Goal: Task Accomplishment & Management: Manage account settings

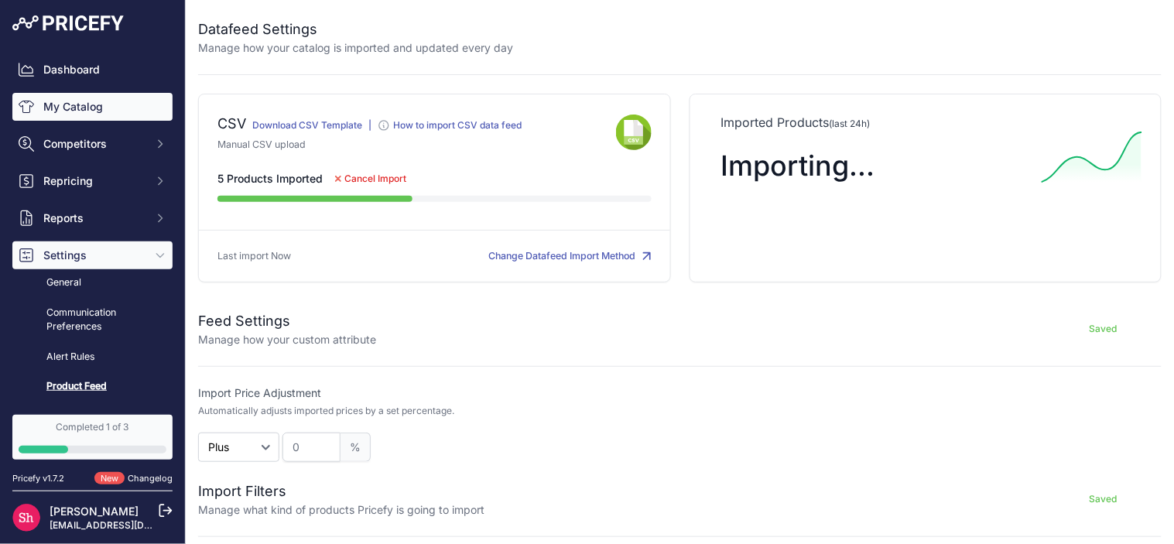
click at [70, 103] on link "My Catalog" at bounding box center [92, 107] width 160 height 28
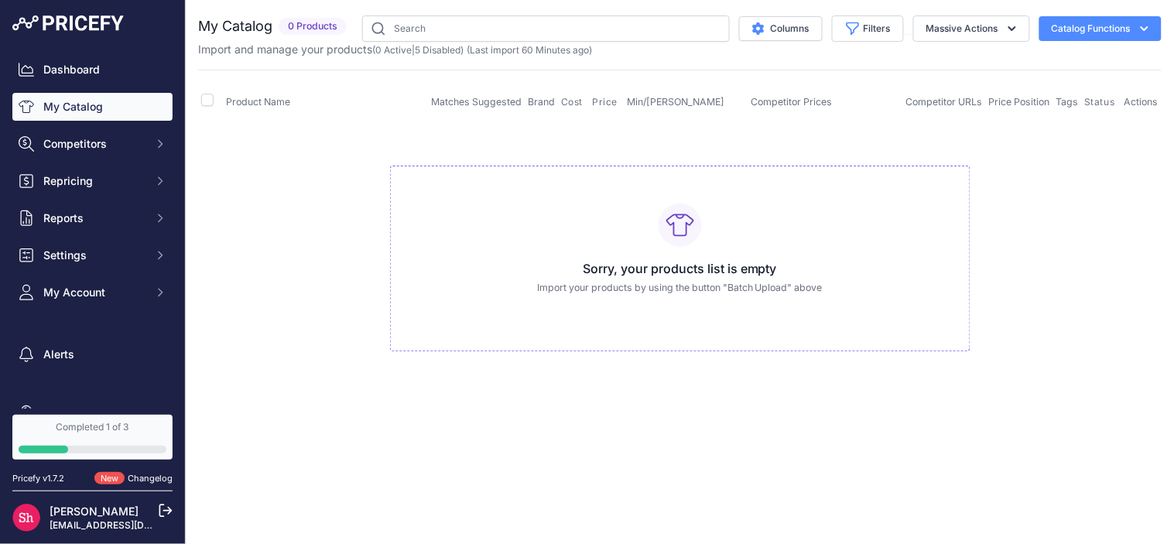
click at [446, 56] on p "Import and manage your products ( 0 Active | 5 Disabled ) (Last import 60 Minut…" at bounding box center [395, 49] width 394 height 15
click at [447, 51] on link "5 Disabled" at bounding box center [438, 50] width 46 height 12
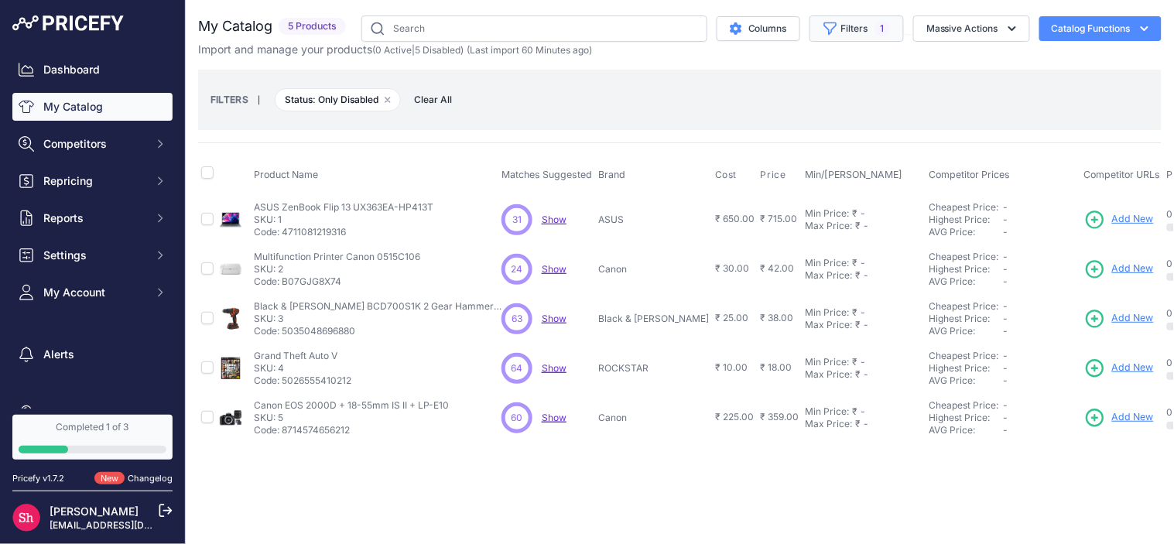
click at [888, 29] on span "1" at bounding box center [883, 28] width 16 height 15
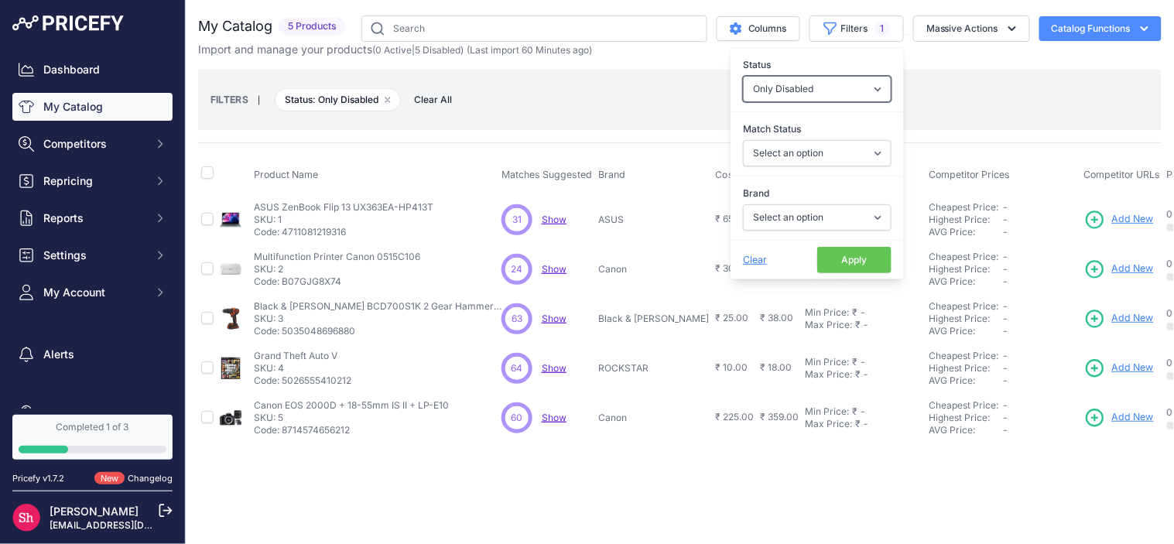
click at [861, 90] on select "All Status Only Enabled Only Disabled" at bounding box center [817, 89] width 149 height 26
click at [743, 76] on select "All Status Only Enabled Only Disabled" at bounding box center [817, 89] width 149 height 26
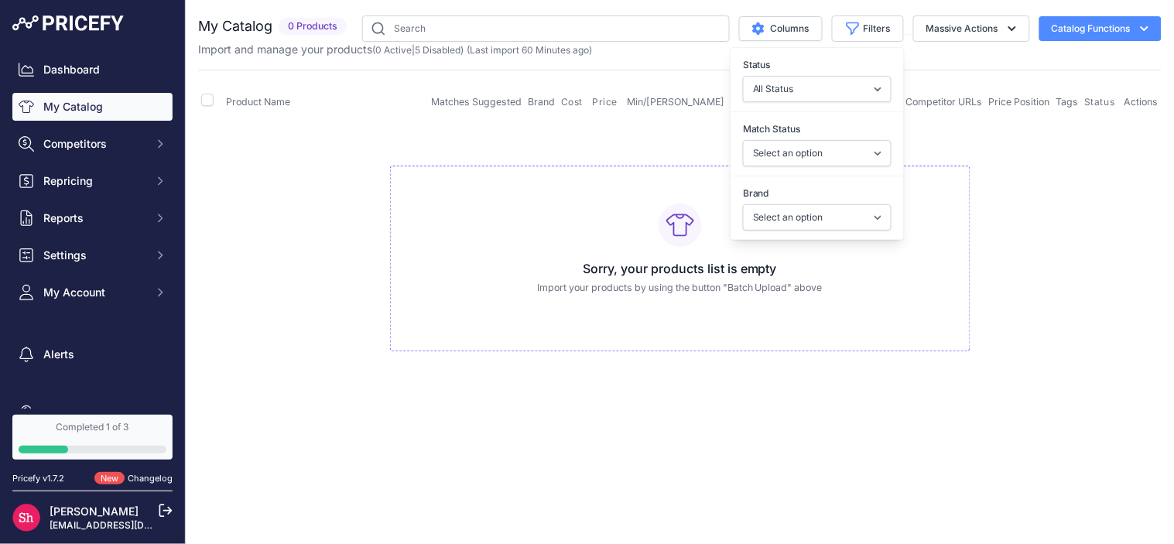
click at [855, 260] on h3 "Sorry, your products list is empty" at bounding box center [680, 268] width 554 height 19
click at [958, 18] on div "You are not connected to the internet. My Catalog" at bounding box center [680, 199] width 964 height 398
click at [958, 23] on button "Massive Actions" at bounding box center [971, 28] width 117 height 26
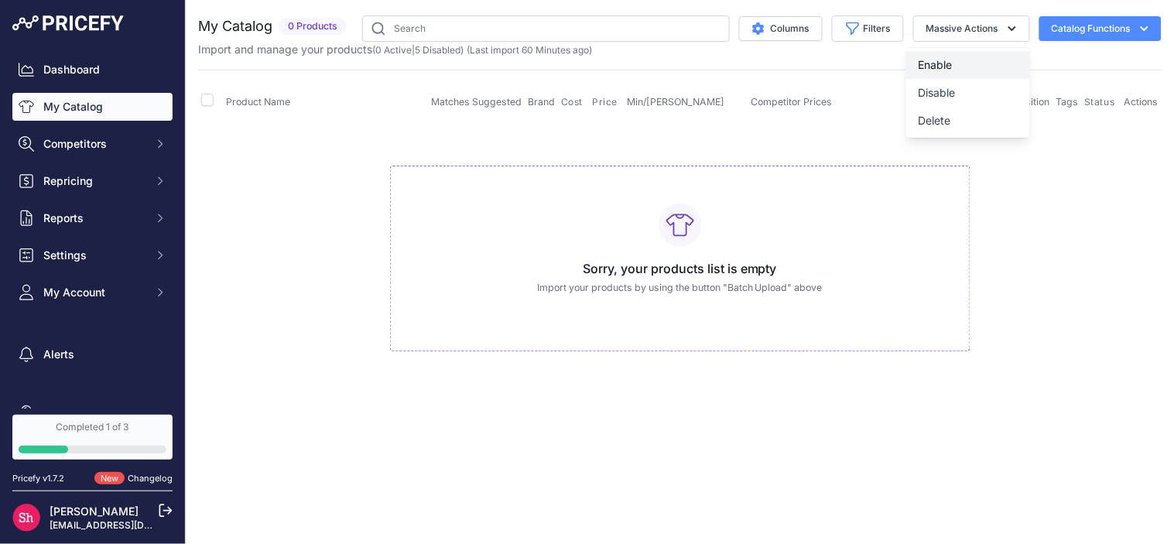
click at [944, 60] on span "Enable" at bounding box center [936, 64] width 34 height 13
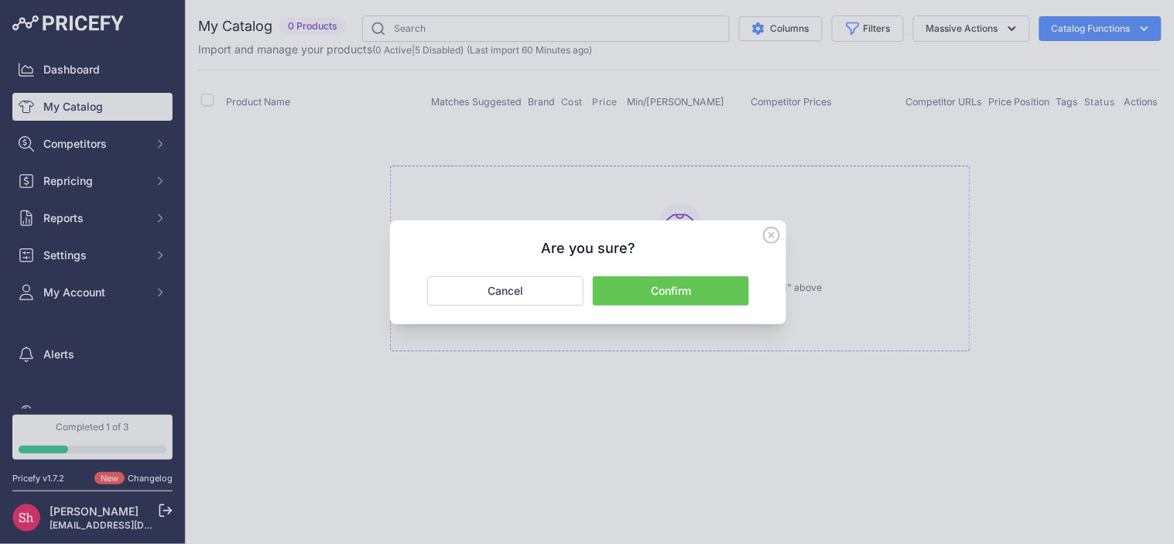
click at [680, 285] on button "Confirm" at bounding box center [671, 290] width 156 height 29
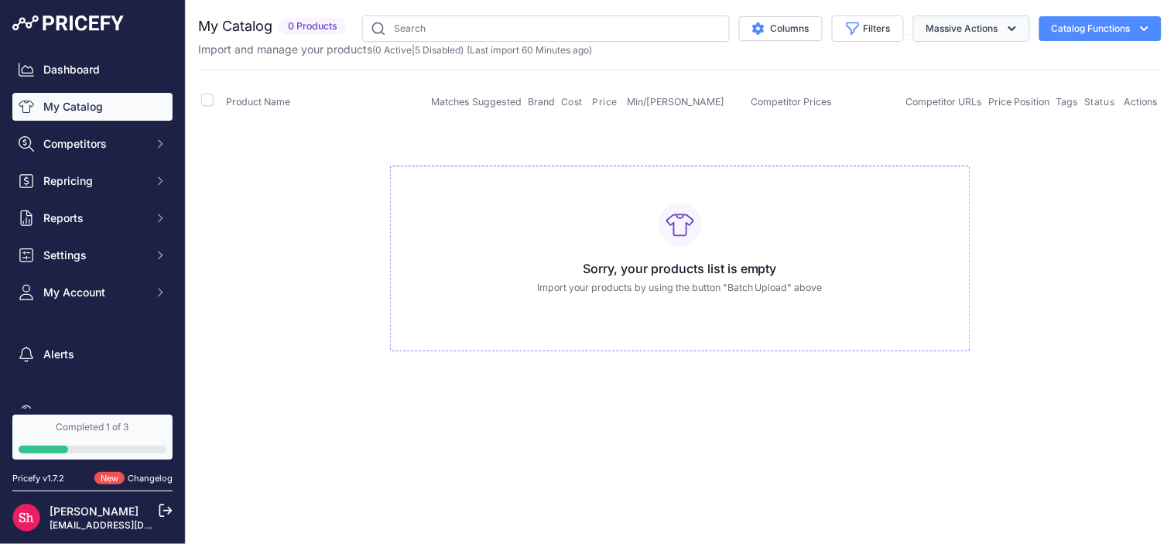
click at [940, 31] on button "Massive Actions" at bounding box center [971, 28] width 117 height 26
click at [864, 28] on button "Filters" at bounding box center [868, 28] width 72 height 26
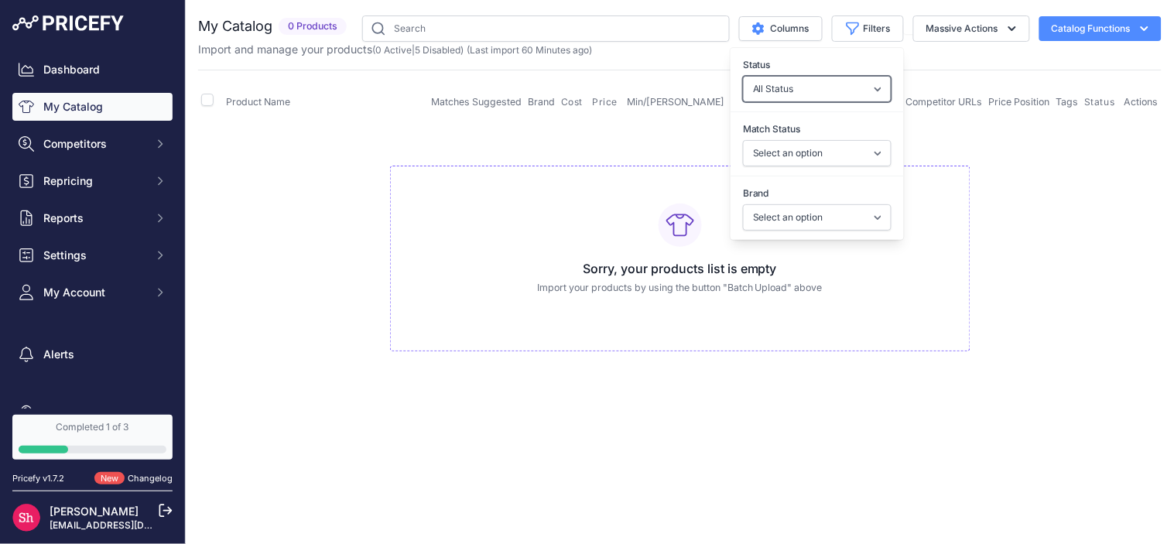
click at [816, 91] on select "All Status Only Enabled Only Disabled" at bounding box center [817, 89] width 149 height 26
select select "0"
click at [743, 76] on select "All Status Only Enabled Only Disabled" at bounding box center [817, 89] width 149 height 26
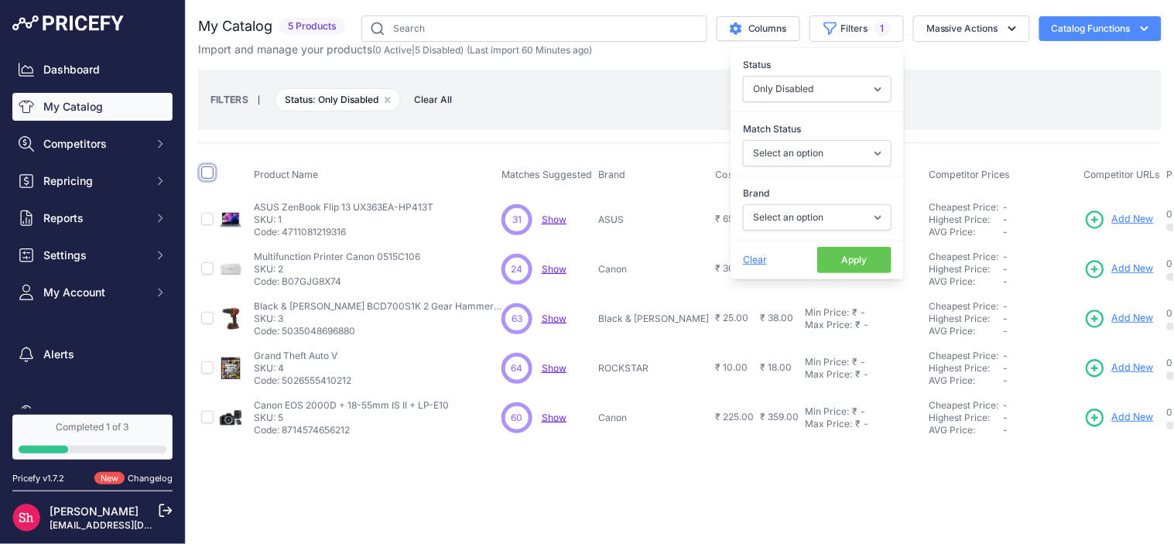
click at [210, 171] on input "checkbox" at bounding box center [207, 172] width 12 height 12
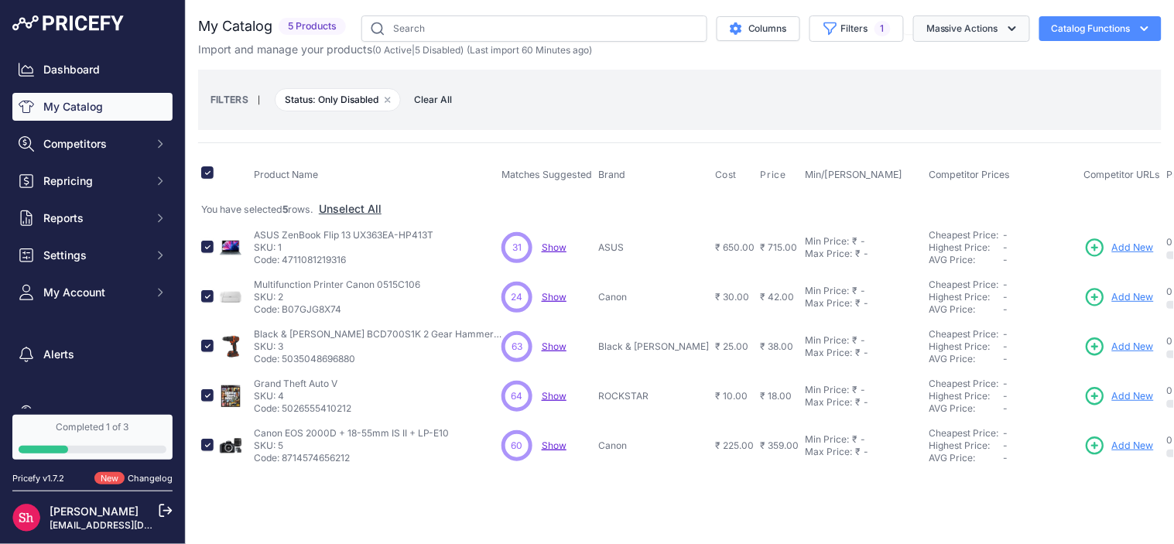
click at [974, 26] on button "Massive Actions" at bounding box center [971, 28] width 117 height 26
click at [957, 67] on button "Enable" at bounding box center [968, 65] width 124 height 28
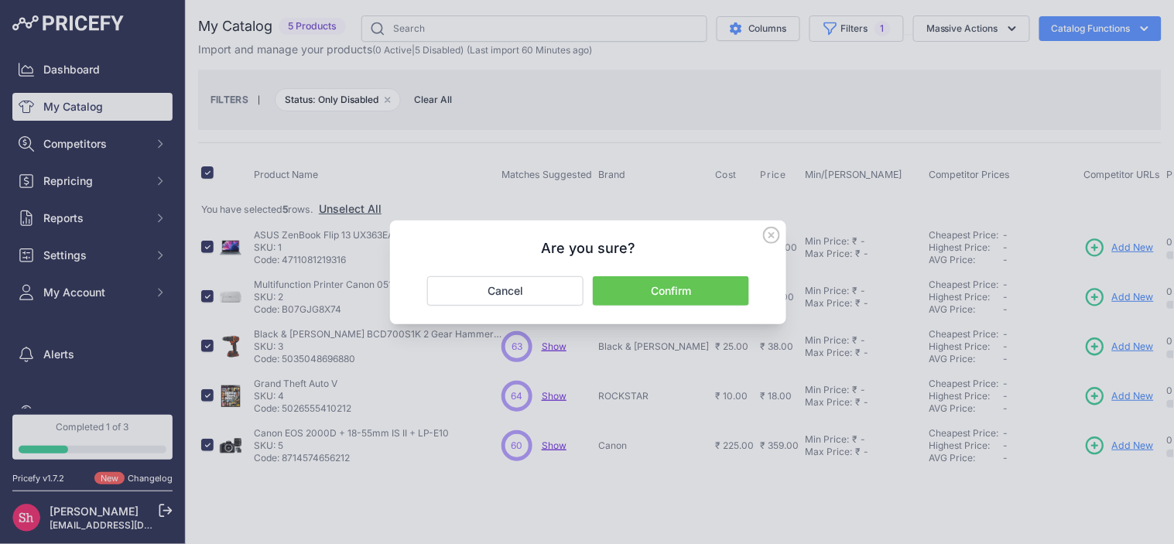
click at [646, 294] on button "Confirm" at bounding box center [671, 290] width 156 height 29
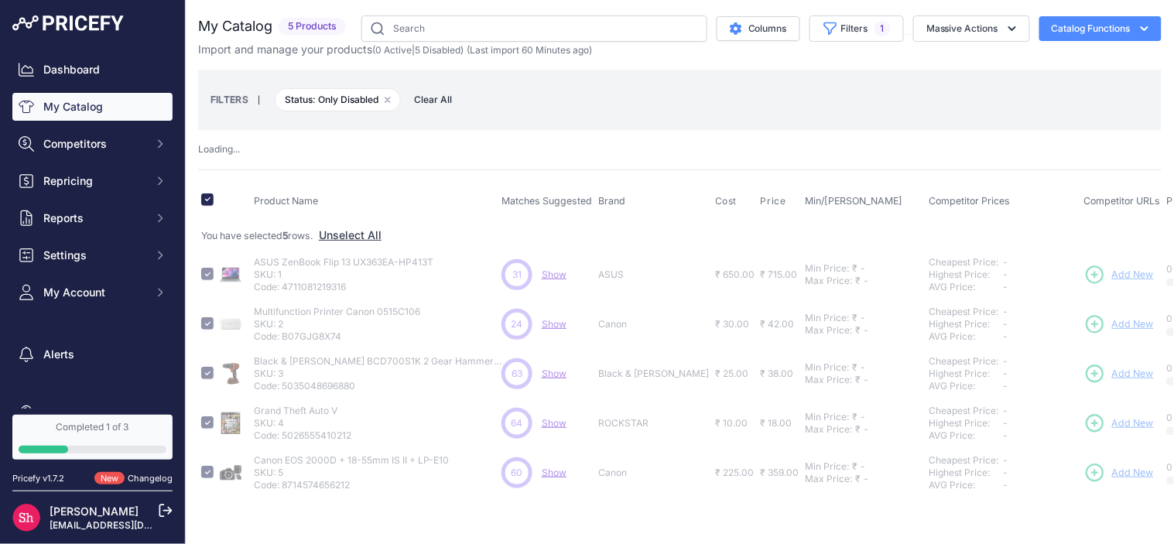
checkbox input "false"
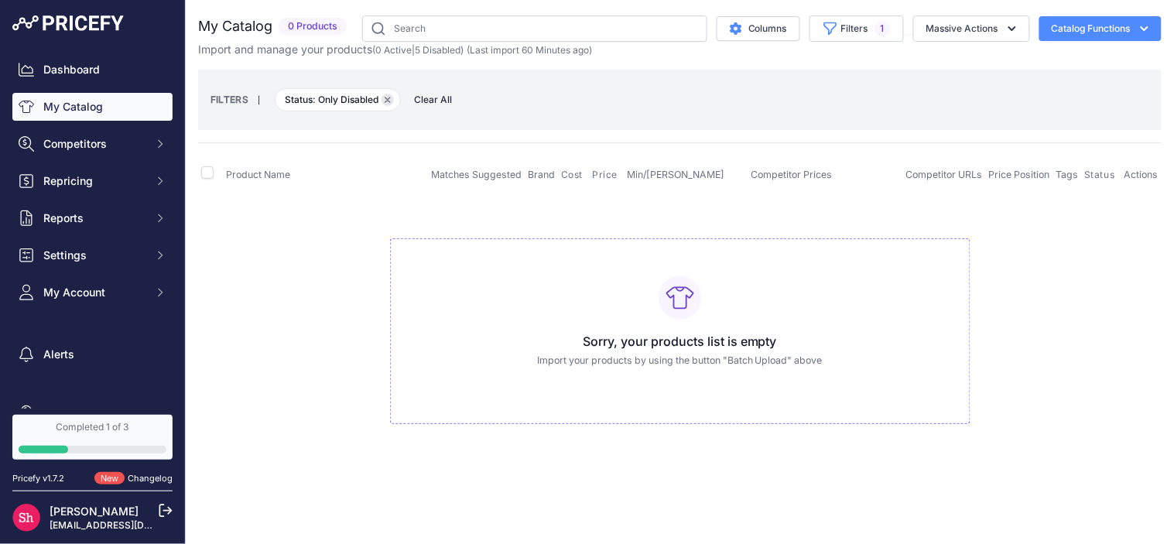
click at [389, 101] on icon "button" at bounding box center [387, 100] width 5 height 5
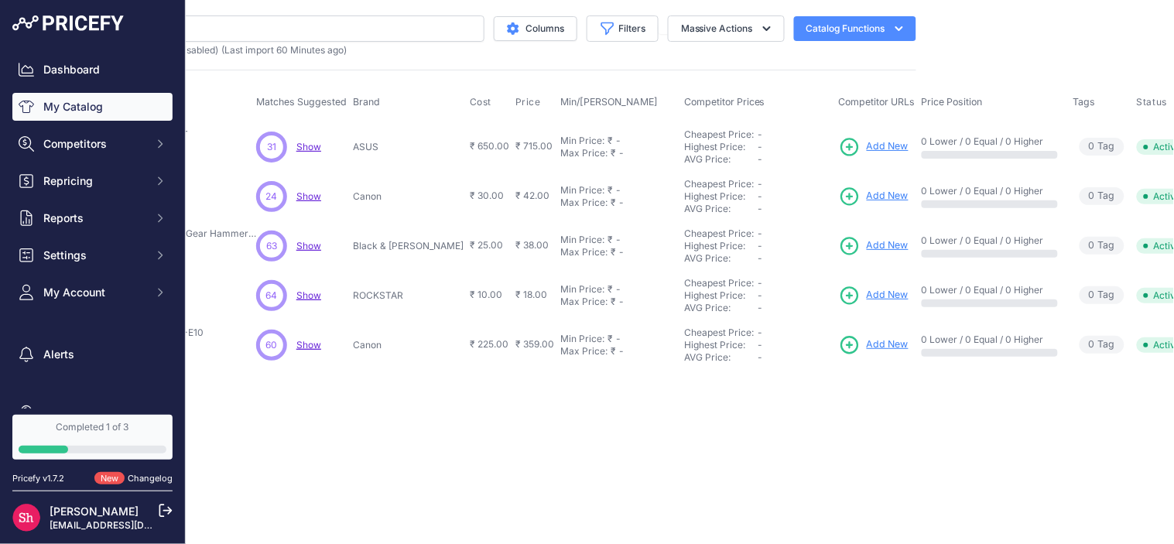
scroll to position [0, 257]
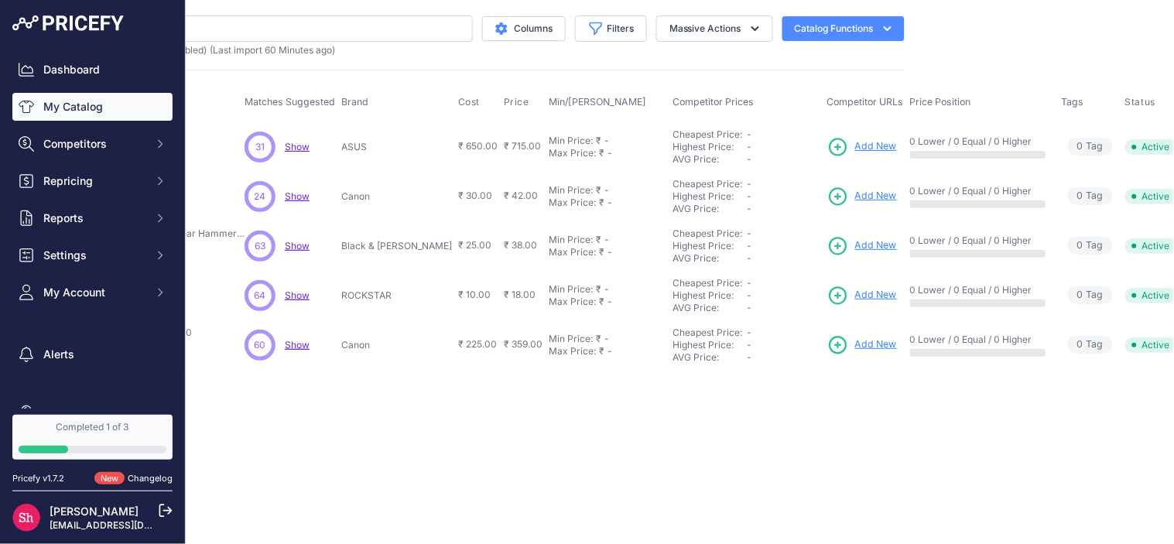
click at [855, 142] on span "Add New" at bounding box center [876, 146] width 42 height 15
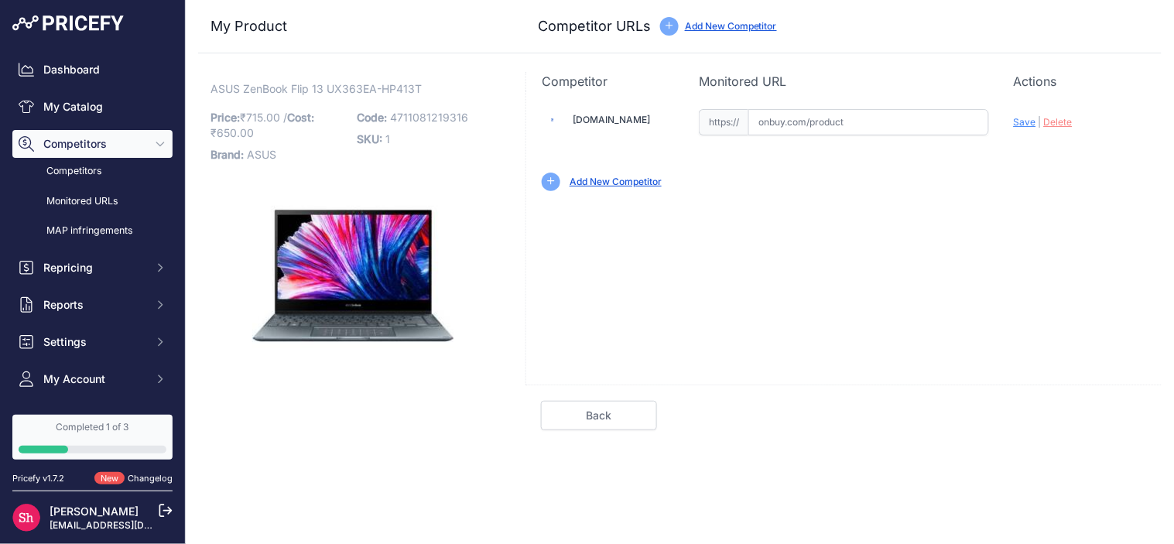
click at [628, 179] on link "Add New Competitor" at bounding box center [616, 182] width 92 height 12
click at [68, 115] on link "My Catalog" at bounding box center [92, 107] width 160 height 28
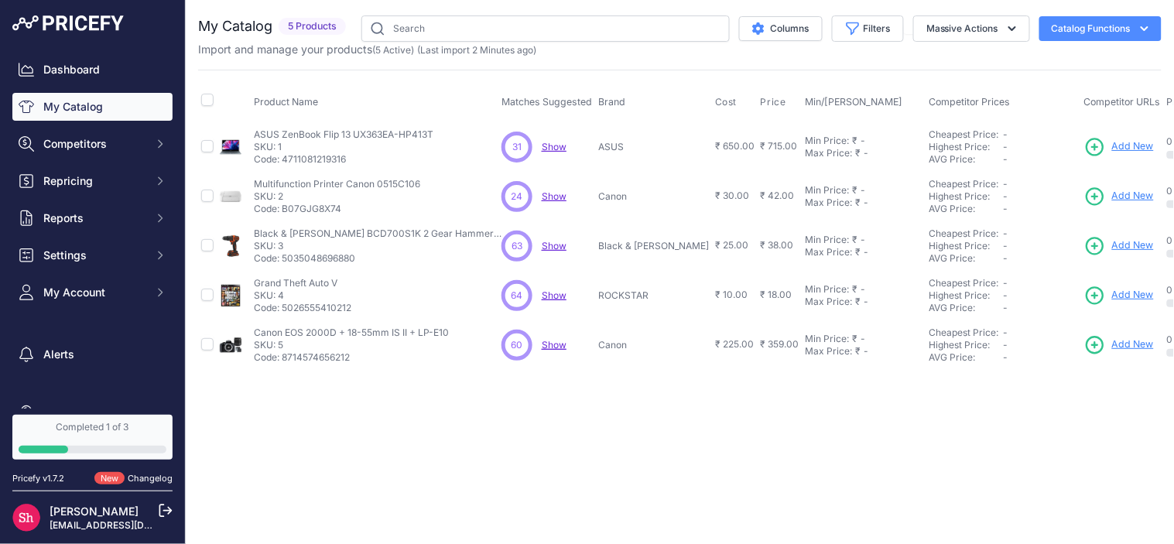
scroll to position [0, 257]
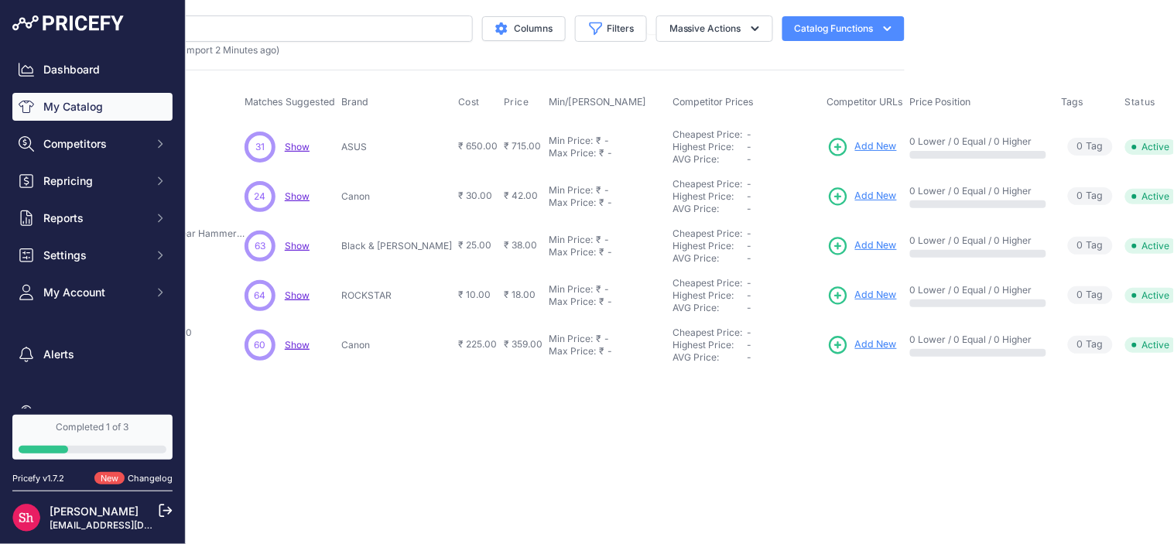
click at [855, 153] on span "Add New" at bounding box center [876, 146] width 42 height 15
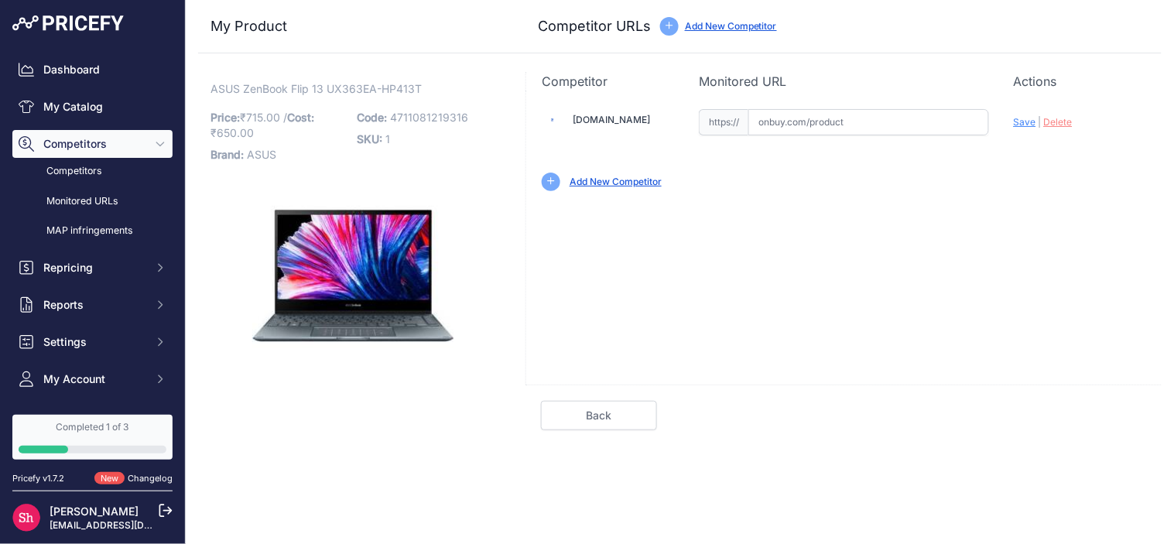
click at [613, 179] on link "Add New Competitor" at bounding box center [616, 182] width 92 height 12
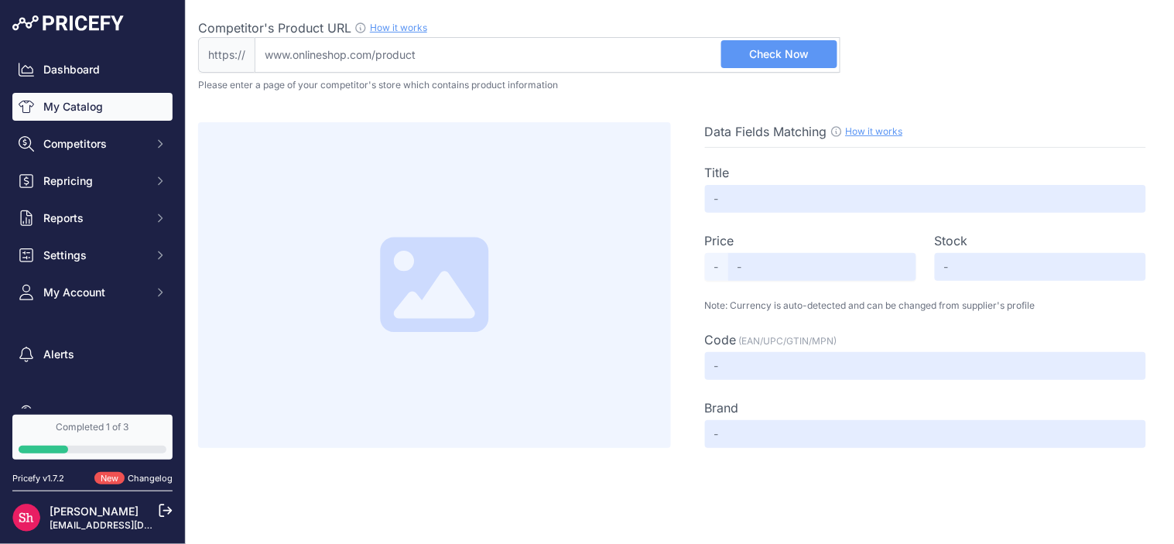
click at [60, 110] on link "My Catalog" at bounding box center [92, 107] width 160 height 28
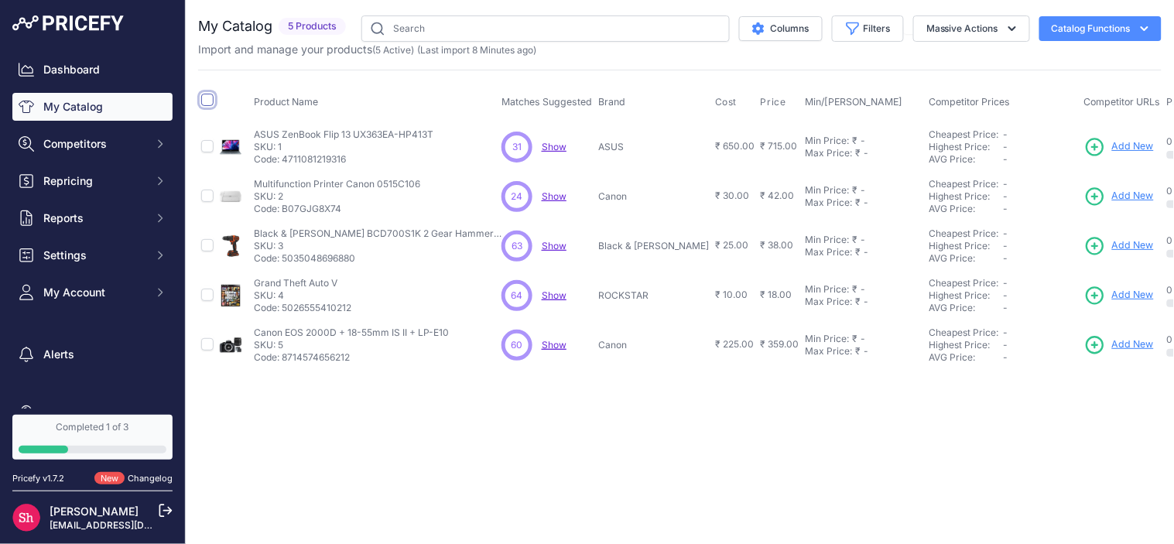
click at [201, 98] on input "checkbox" at bounding box center [207, 100] width 12 height 12
checkbox input "true"
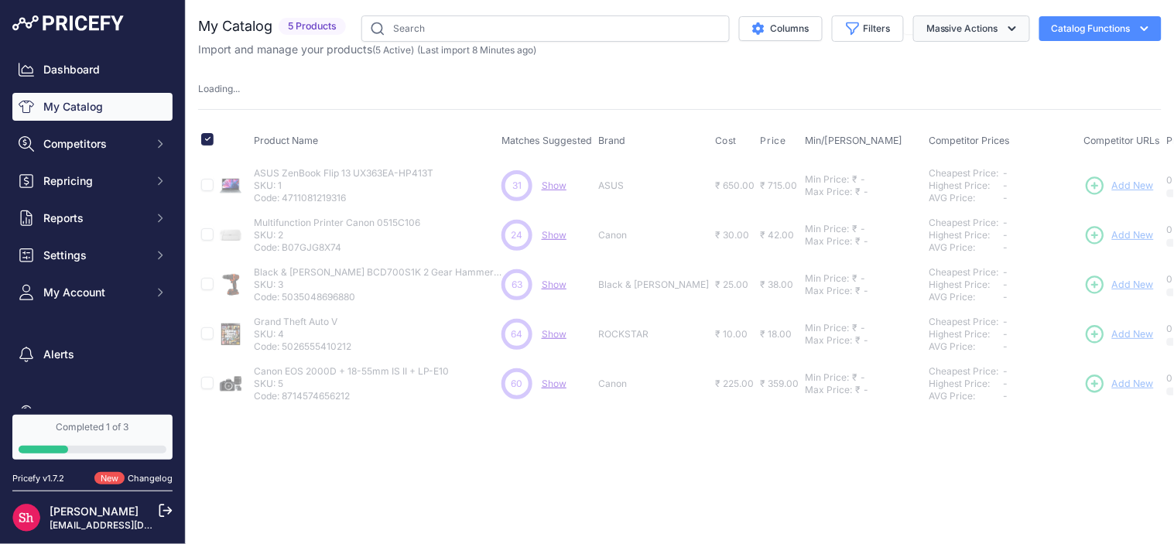
click at [1008, 36] on icon "button" at bounding box center [1012, 28] width 15 height 15
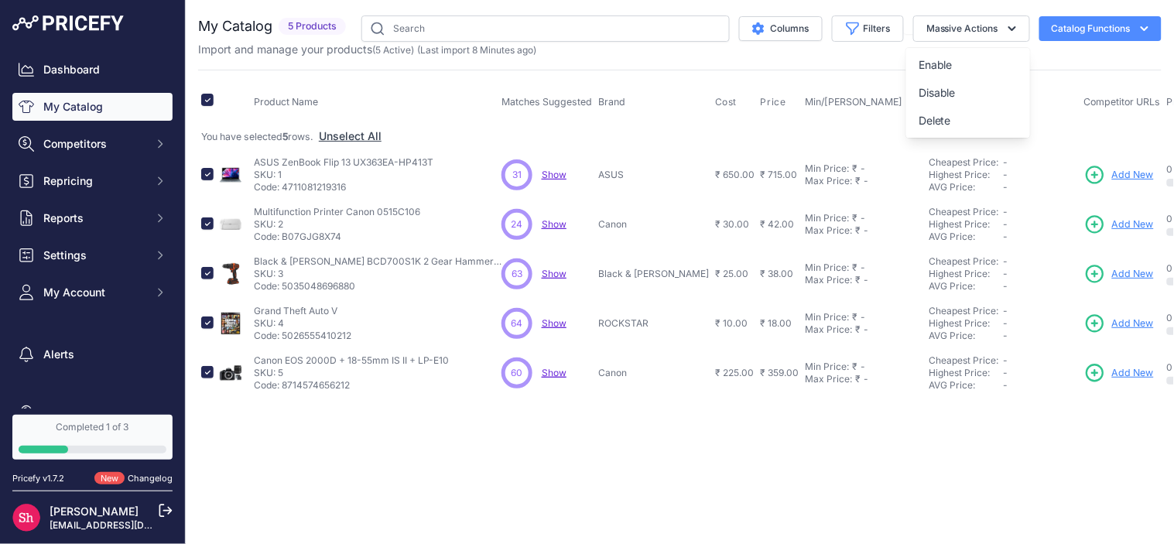
click at [857, 57] on div "My Catalog 5 Products" at bounding box center [680, 206] width 964 height 382
click at [995, 27] on button "Massive Actions" at bounding box center [971, 28] width 117 height 26
click at [854, 36] on button "Filters" at bounding box center [868, 28] width 72 height 26
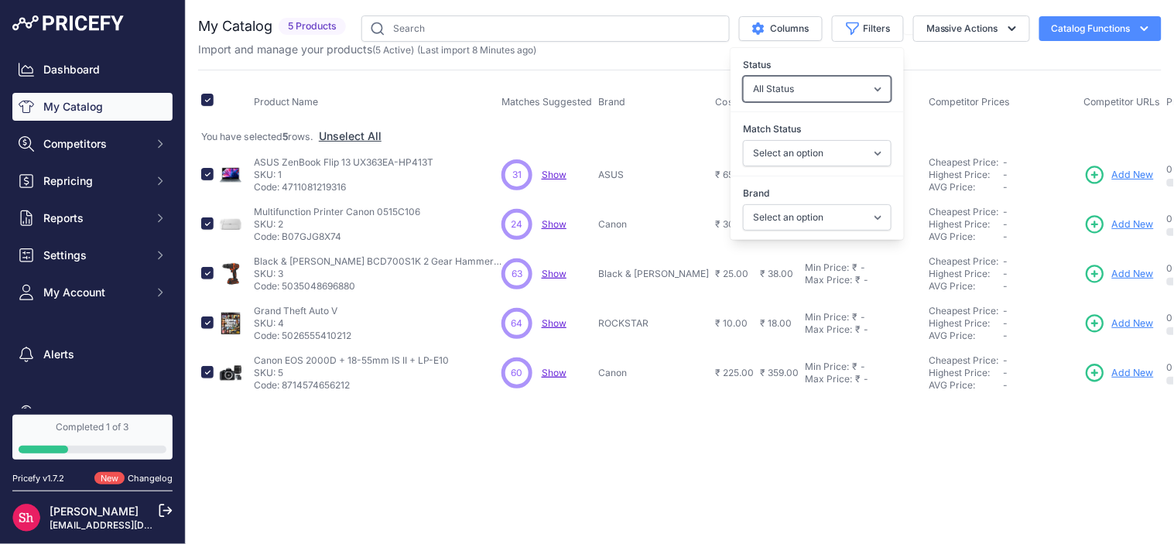
click at [816, 87] on select "All Status Only Enabled Only Disabled" at bounding box center [817, 89] width 149 height 26
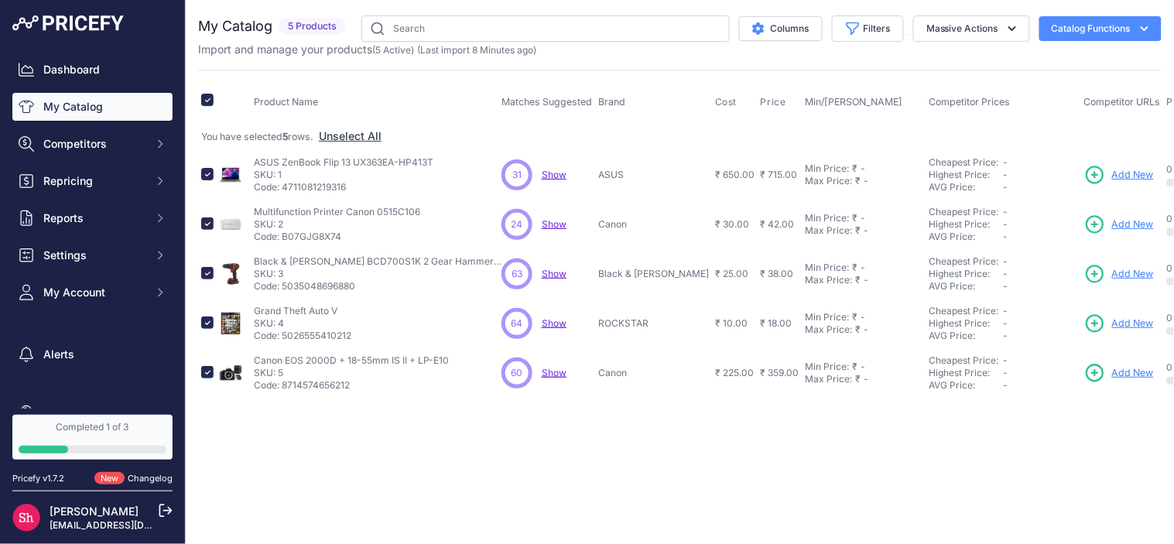
click at [632, 63] on div "My Catalog 5 Products" at bounding box center [680, 206] width 964 height 382
click at [212, 101] on input "checkbox" at bounding box center [207, 100] width 12 height 12
checkbox input "false"
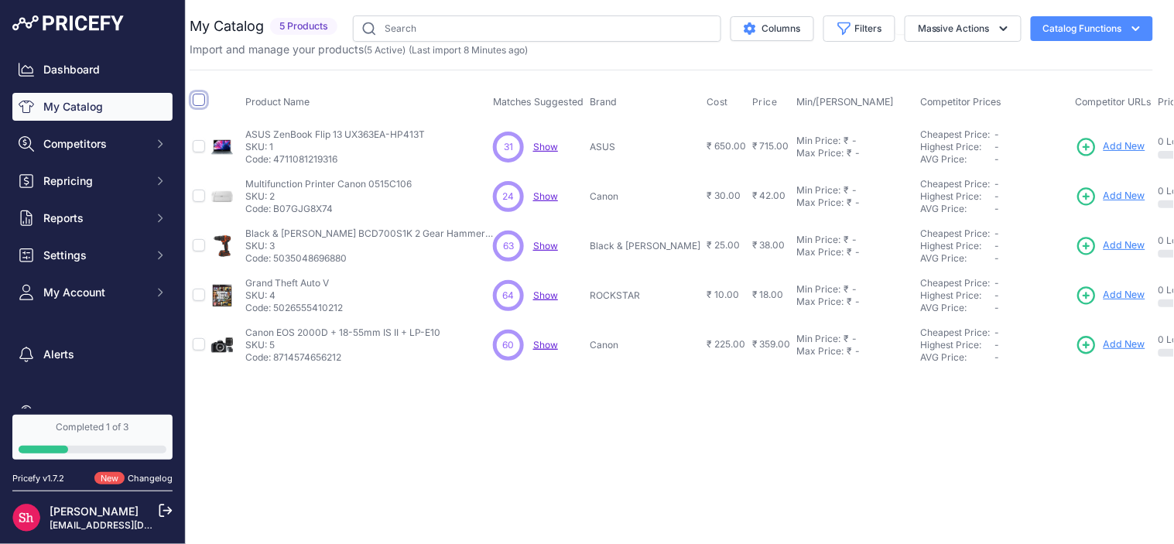
scroll to position [0, 14]
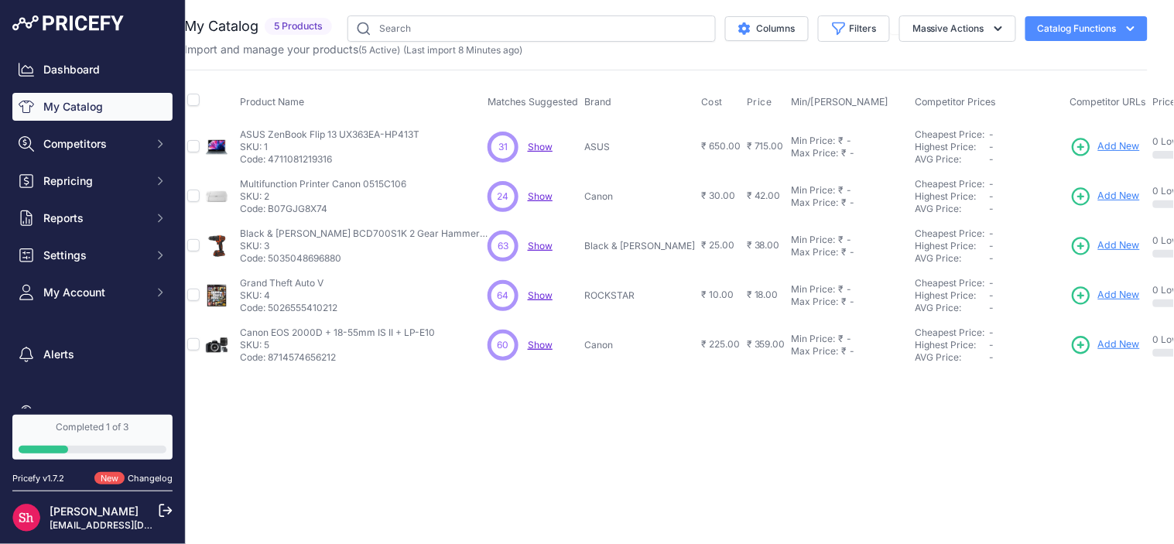
click at [535, 146] on span "Show" at bounding box center [540, 147] width 25 height 12
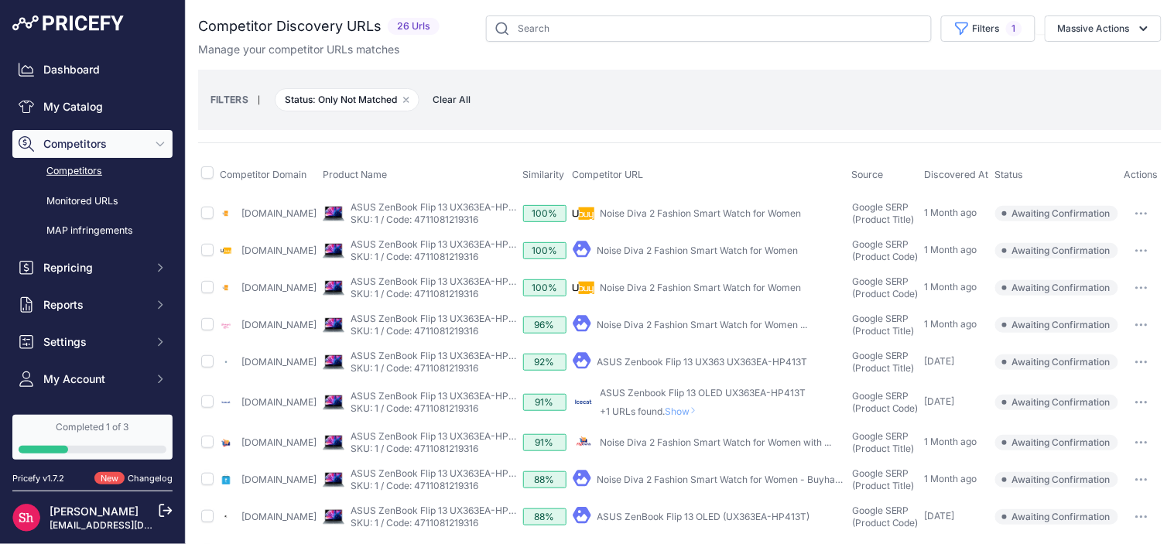
scroll to position [0, 32]
click at [1142, 215] on icon "button" at bounding box center [1141, 213] width 12 height 3
click at [206, 173] on input "checkbox" at bounding box center [207, 172] width 12 height 12
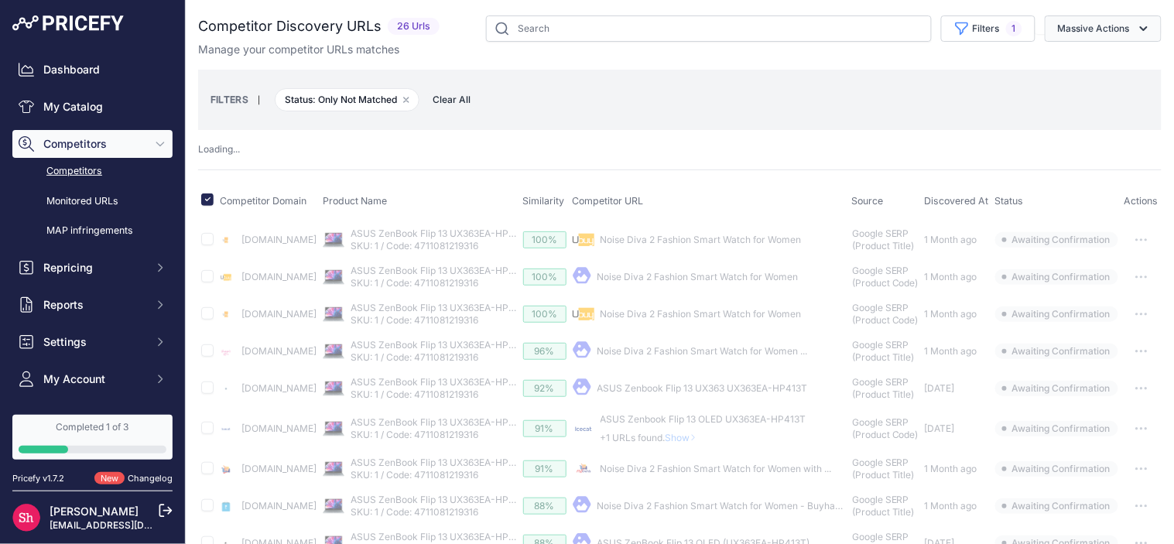
click at [1102, 32] on button "Massive Actions" at bounding box center [1103, 28] width 117 height 26
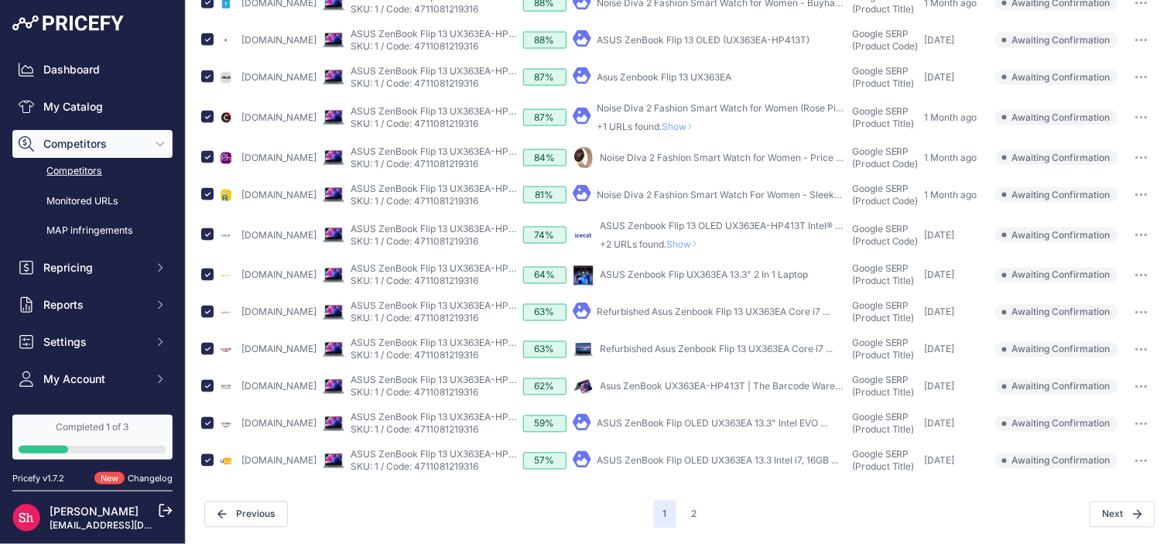
scroll to position [615, 0]
click at [692, 506] on button "2" at bounding box center [695, 515] width 24 height 28
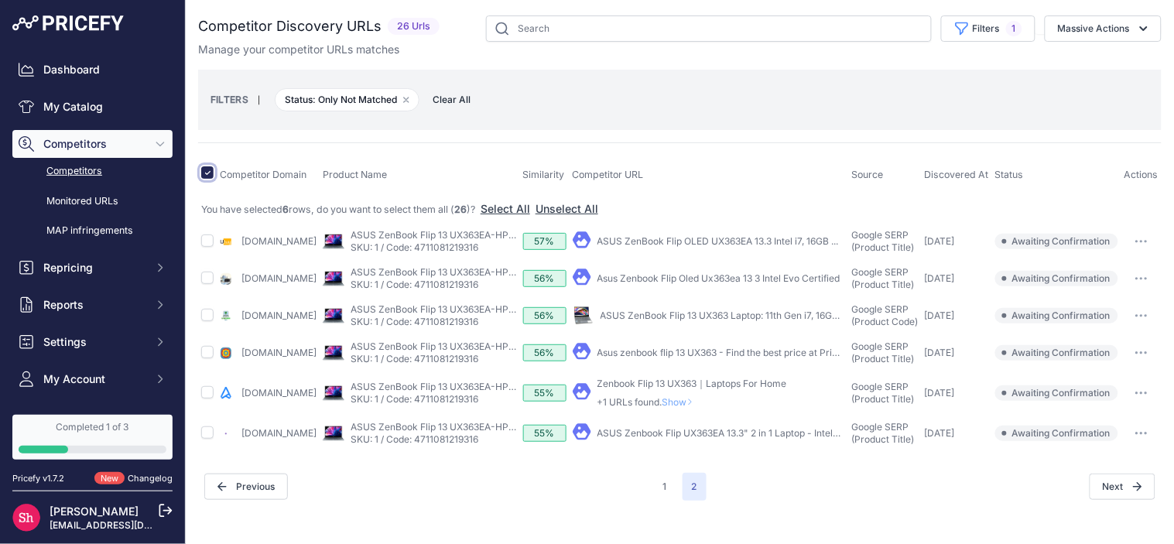
click at [202, 173] on input "checkbox" at bounding box center [207, 172] width 12 height 12
checkbox input "false"
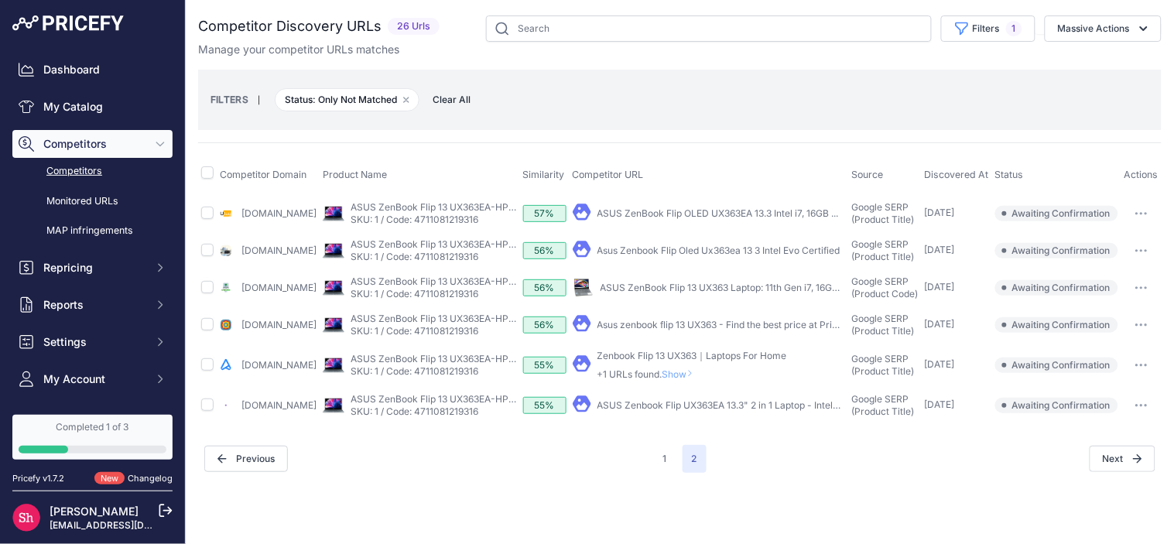
click at [63, 181] on link "Competitors" at bounding box center [92, 171] width 160 height 27
